Goal: Find specific page/section: Find specific page/section

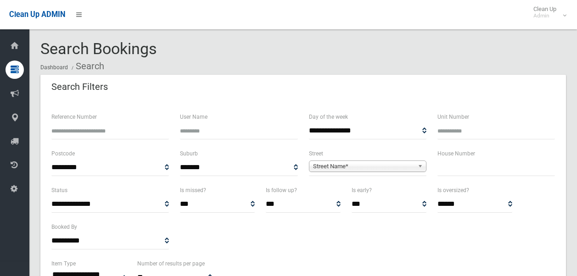
select select
click at [347, 164] on span "Street Name*" at bounding box center [363, 166] width 101 height 11
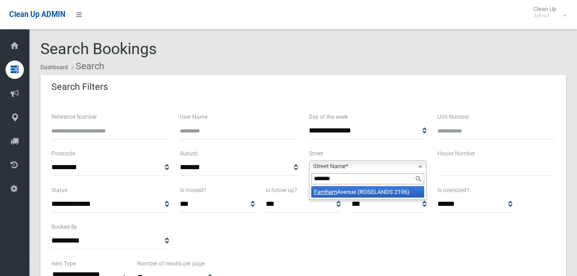
type input "*******"
click at [351, 191] on li "[GEOGRAPHIC_DATA])" at bounding box center [367, 191] width 113 height 11
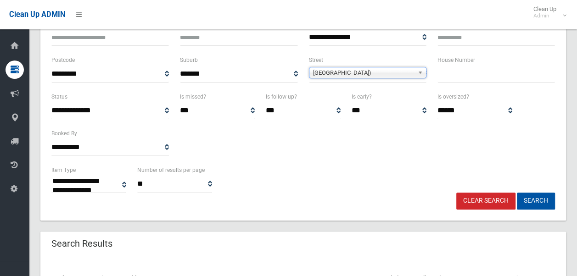
scroll to position [105, 0]
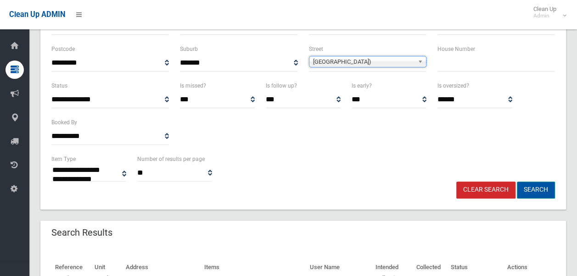
click at [536, 186] on button "Search" at bounding box center [536, 190] width 38 height 17
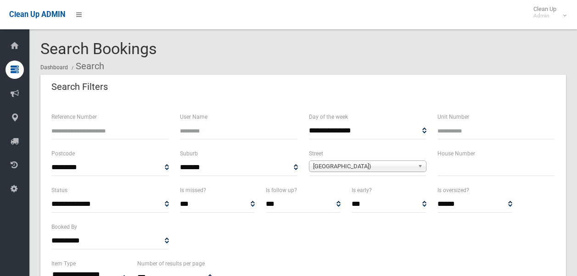
select select
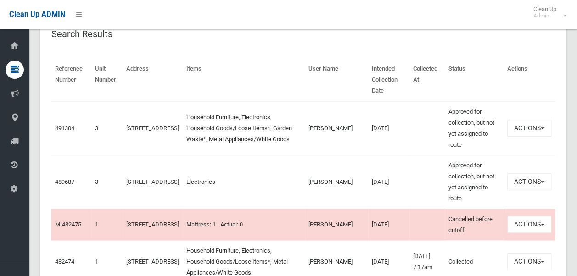
scroll to position [295, 0]
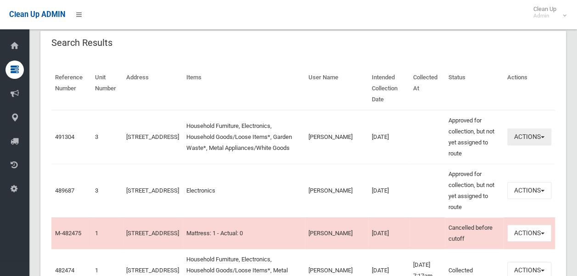
click at [525, 139] on button "Actions" at bounding box center [529, 137] width 44 height 17
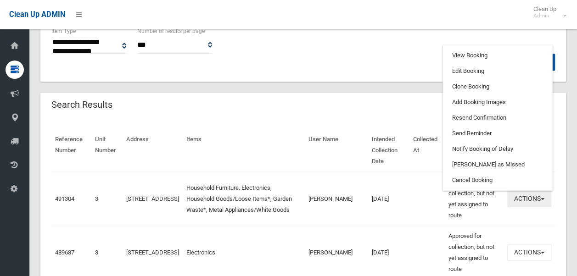
scroll to position [232, 0]
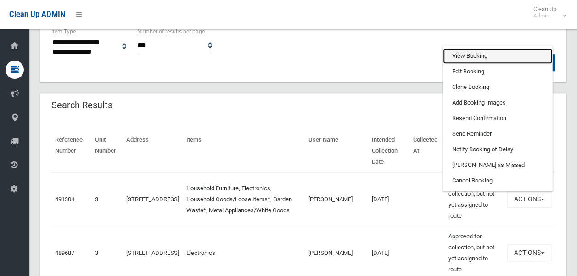
click at [488, 60] on link "View Booking" at bounding box center [497, 56] width 109 height 16
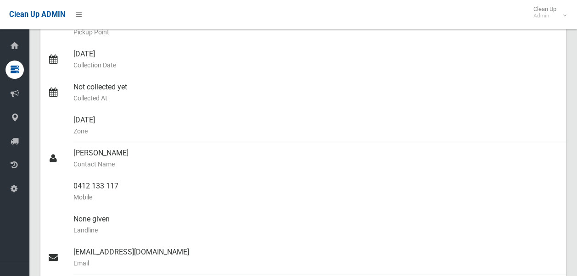
scroll to position [174, 0]
